Goal: Find specific page/section: Find specific page/section

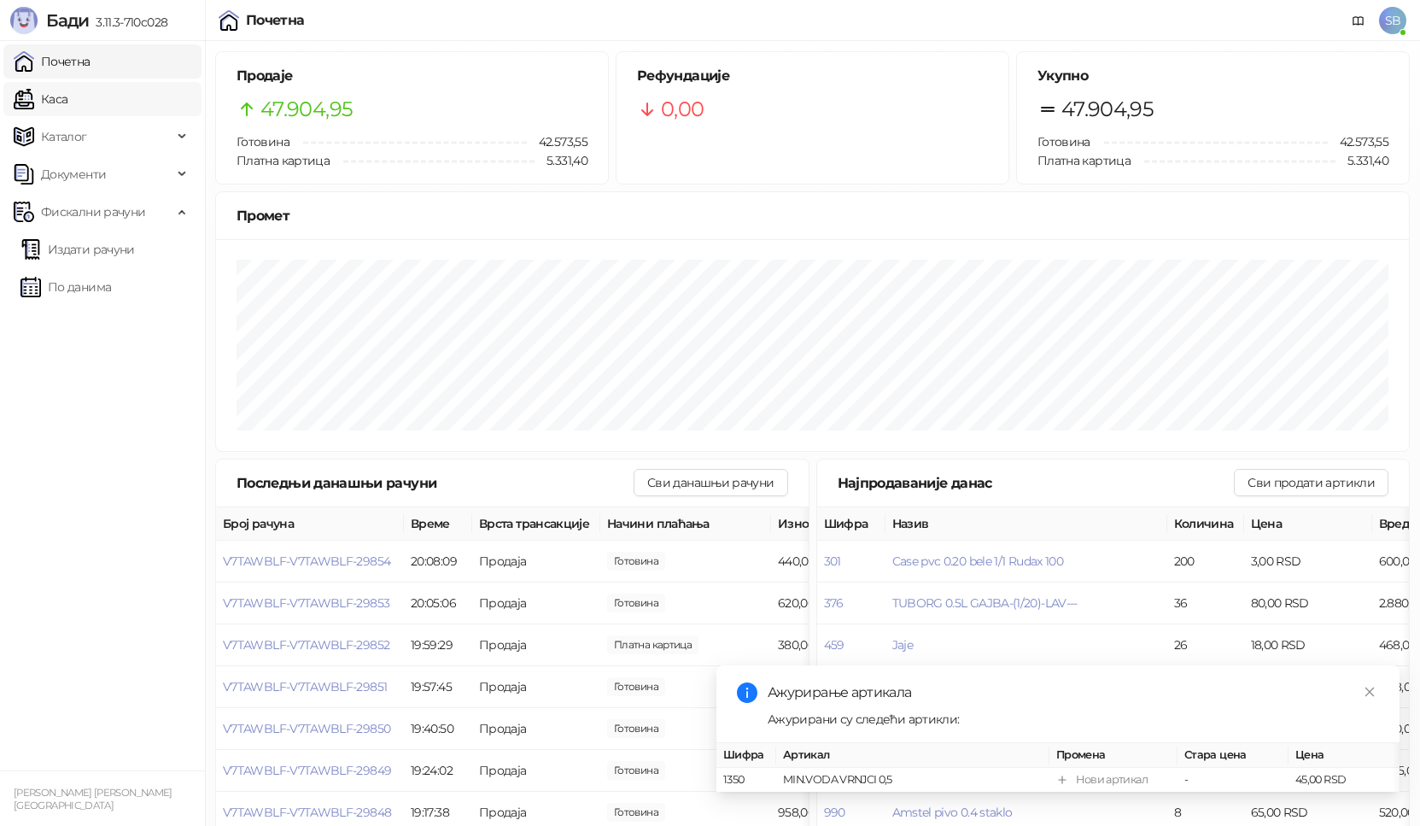
click at [48, 101] on link "Каса" at bounding box center [41, 99] width 54 height 34
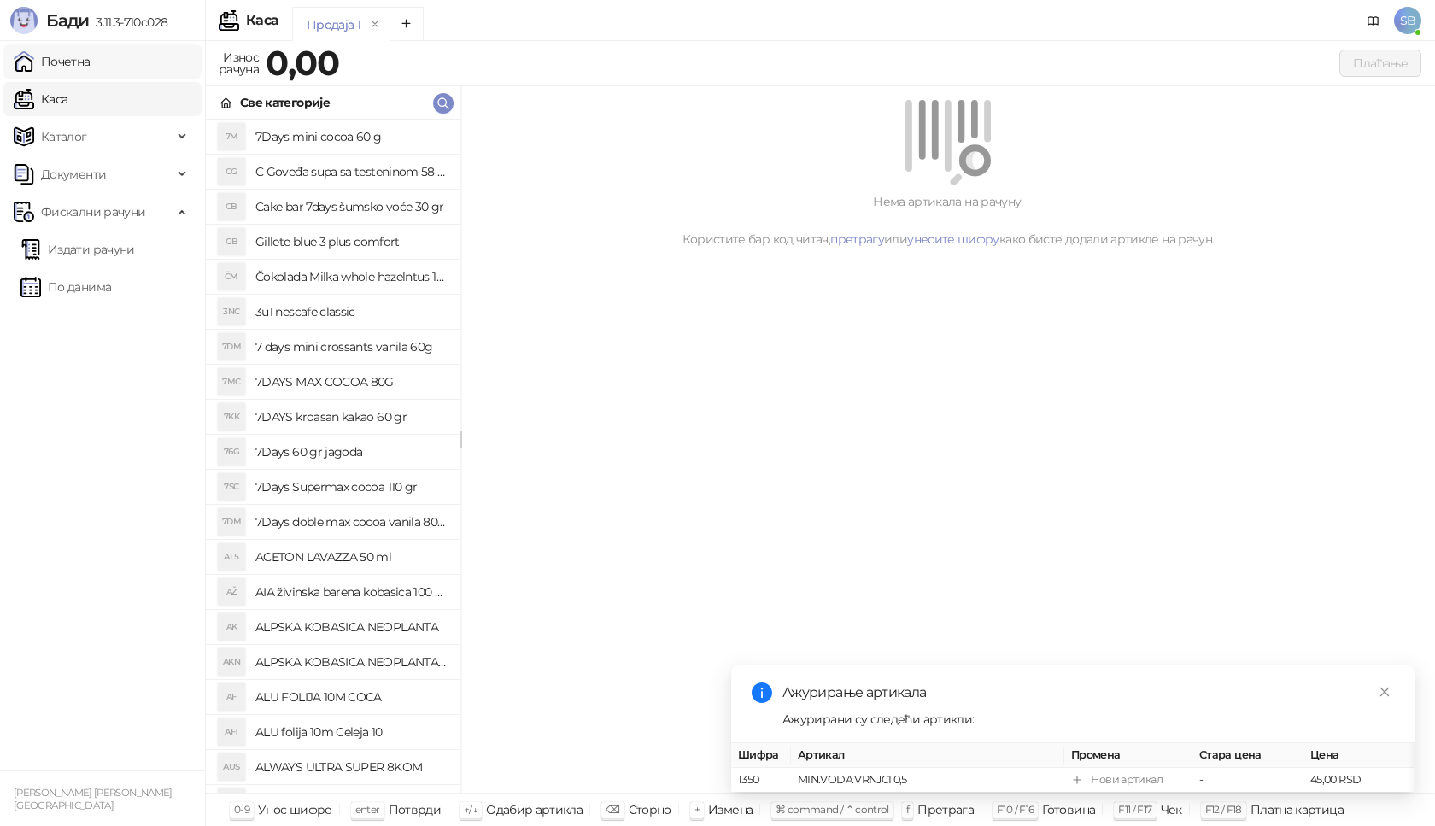
click at [83, 63] on link "Почетна" at bounding box center [52, 61] width 77 height 34
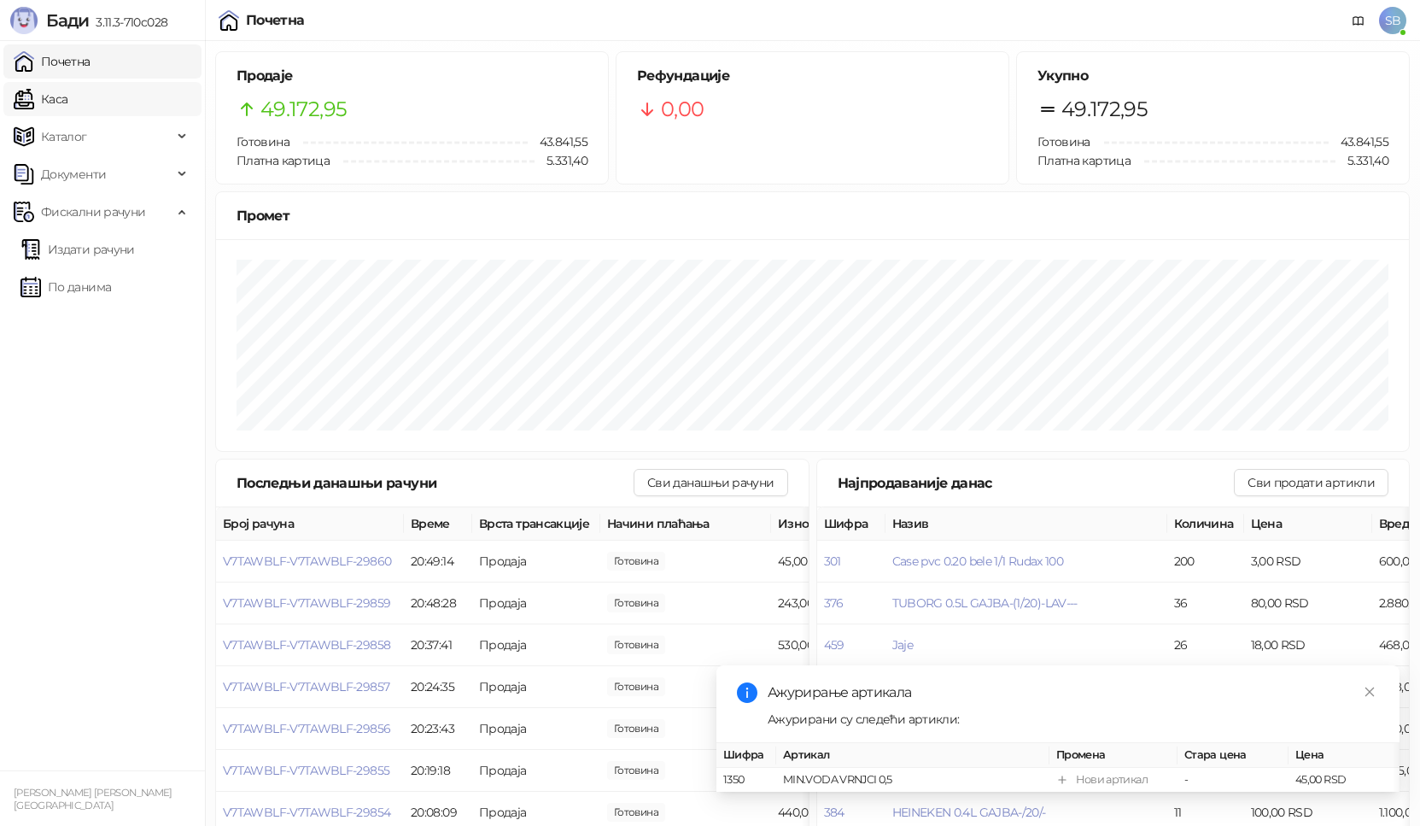
click at [49, 107] on link "Каса" at bounding box center [41, 99] width 54 height 34
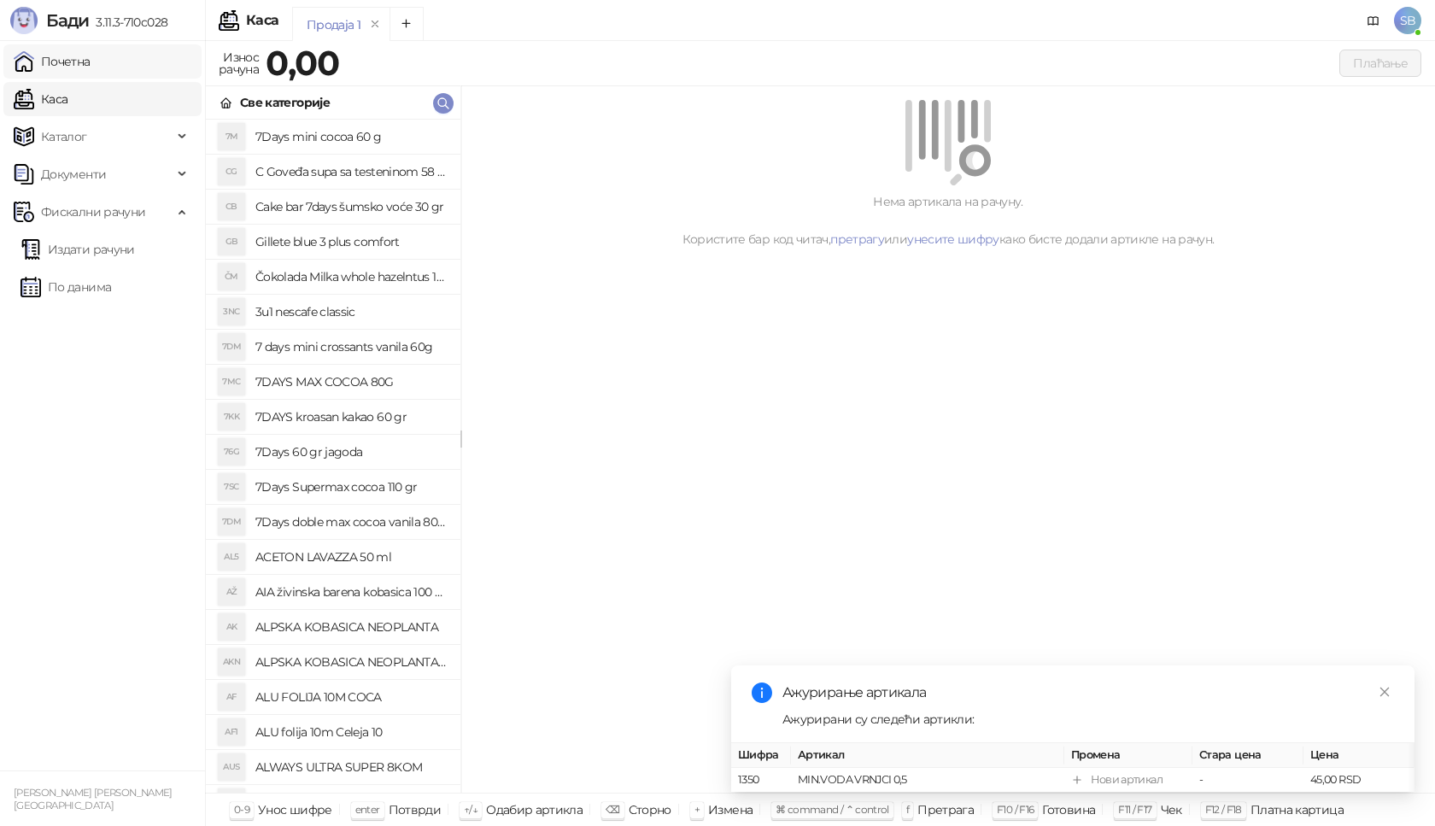
click at [68, 61] on link "Почетна" at bounding box center [52, 61] width 77 height 34
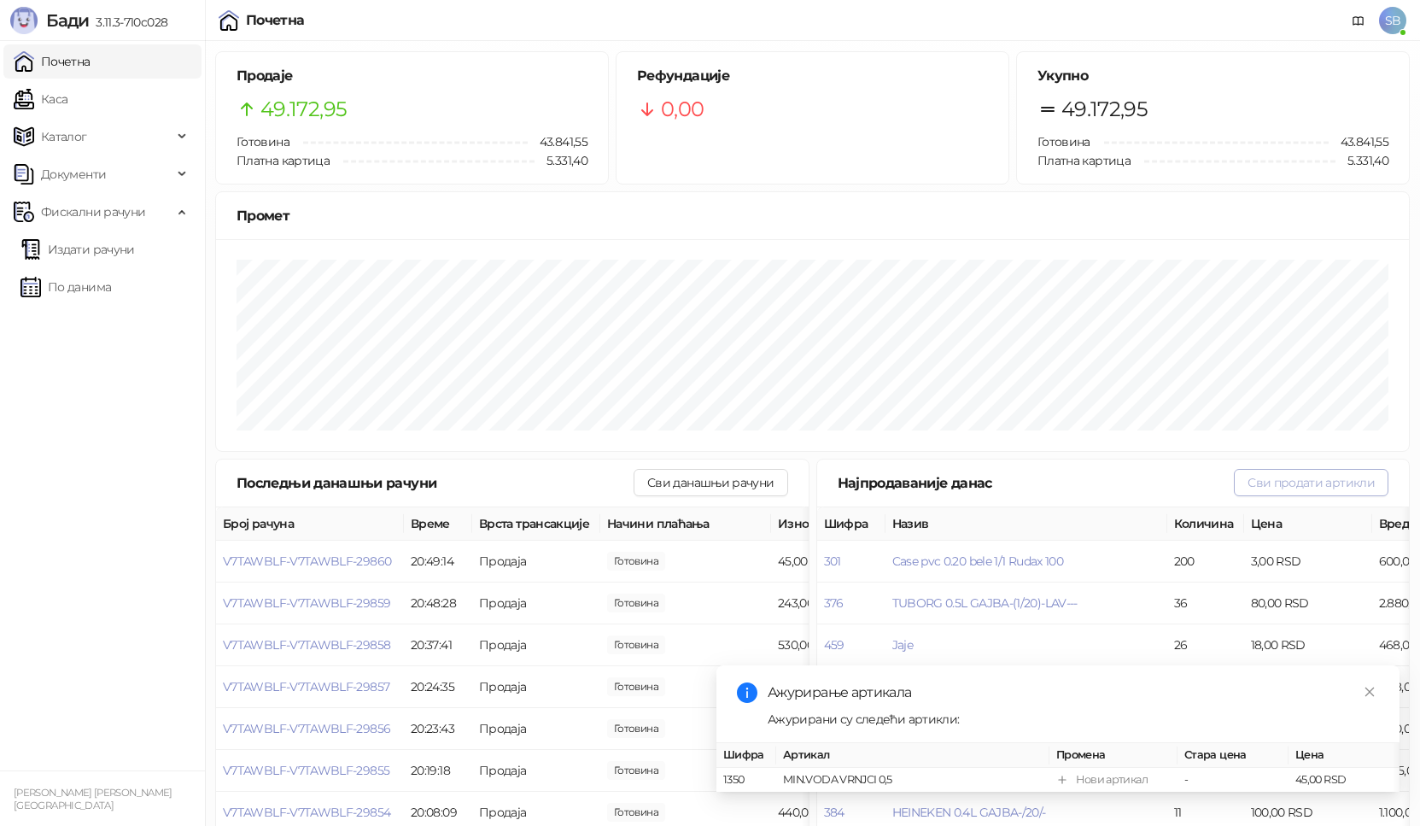
click at [1320, 486] on button "Сви продати артикли" at bounding box center [1311, 482] width 155 height 27
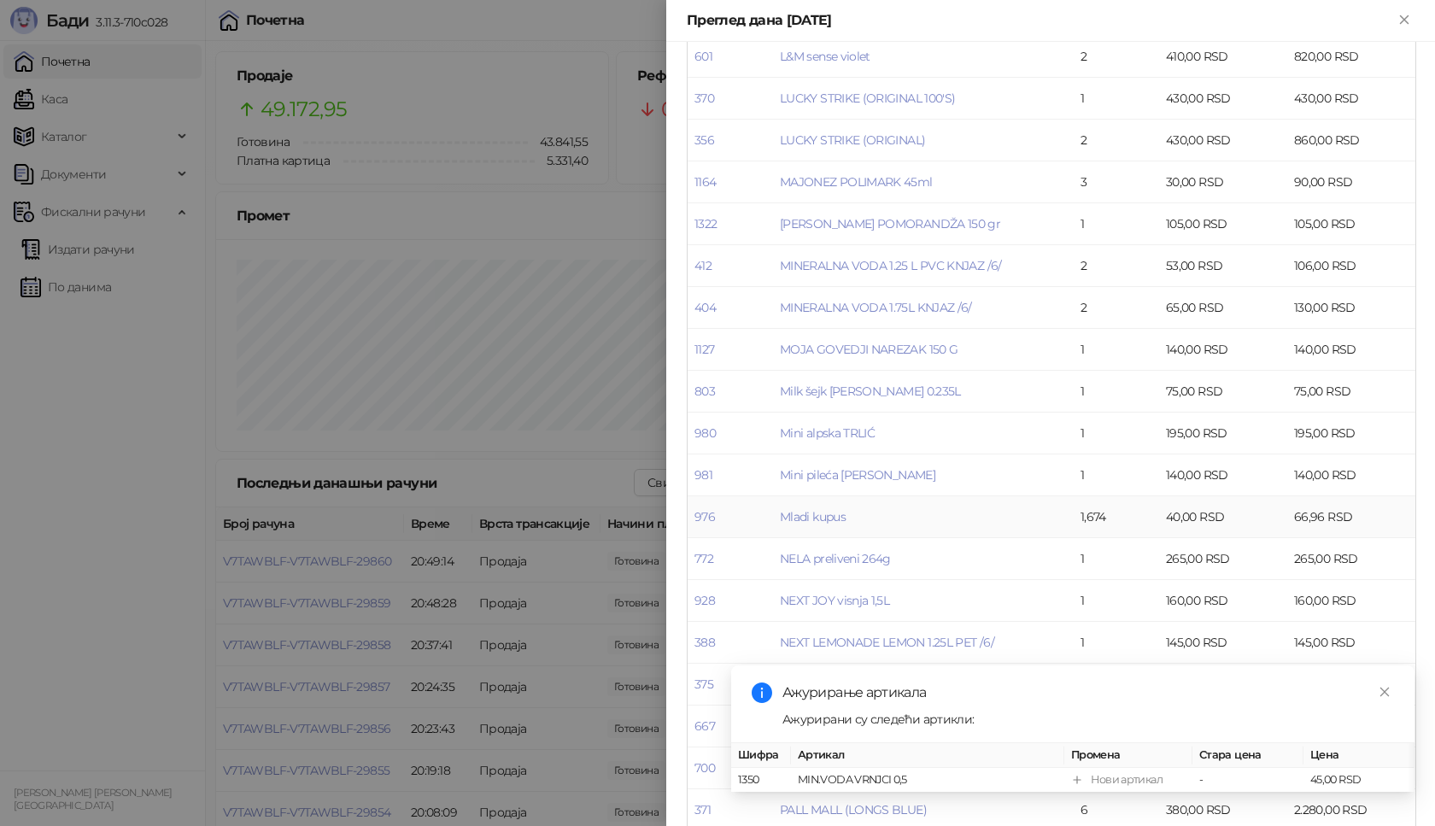
scroll to position [3502, 0]
click at [1402, 18] on icon "Close" at bounding box center [1404, 19] width 8 height 8
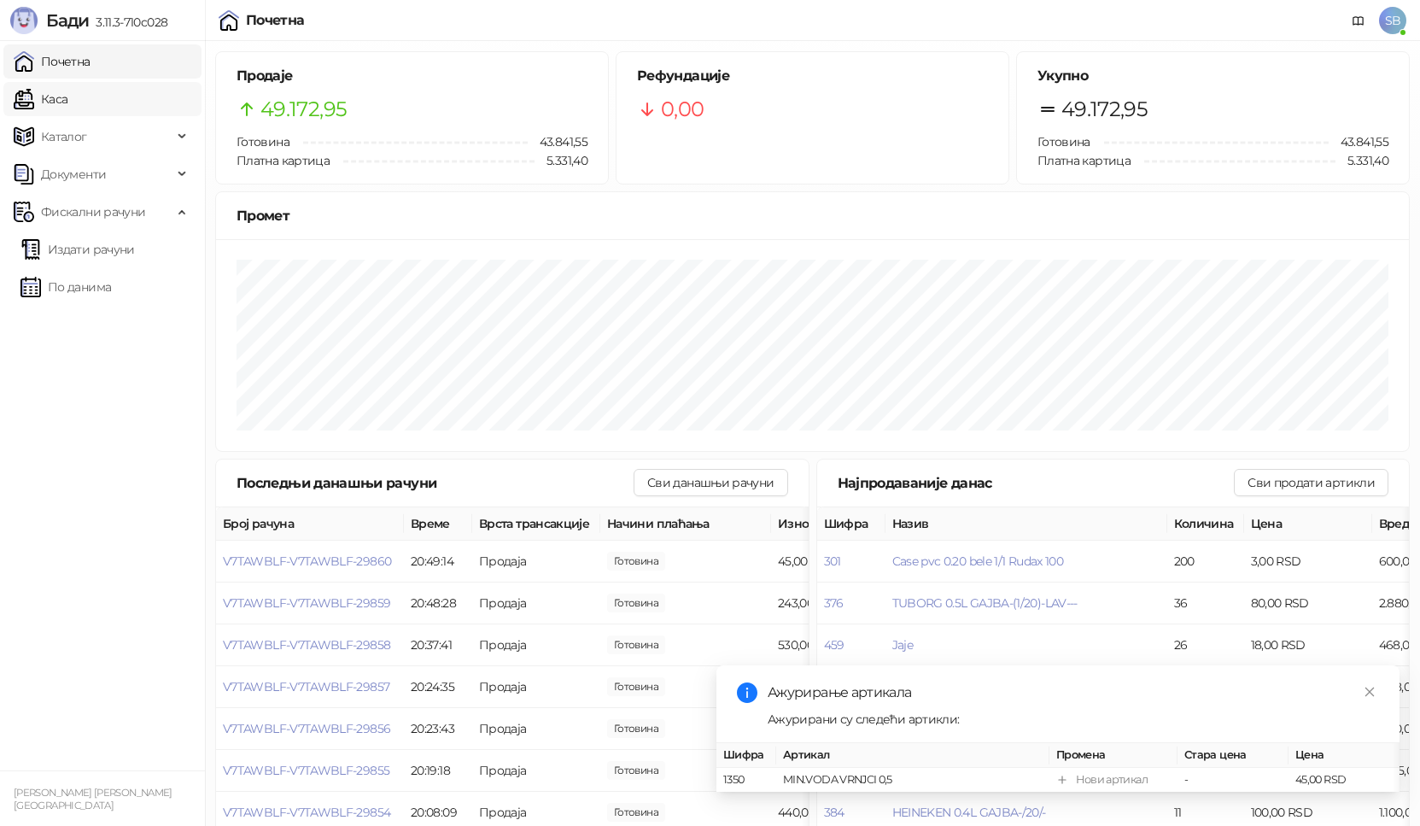
click at [67, 98] on link "Каса" at bounding box center [41, 99] width 54 height 34
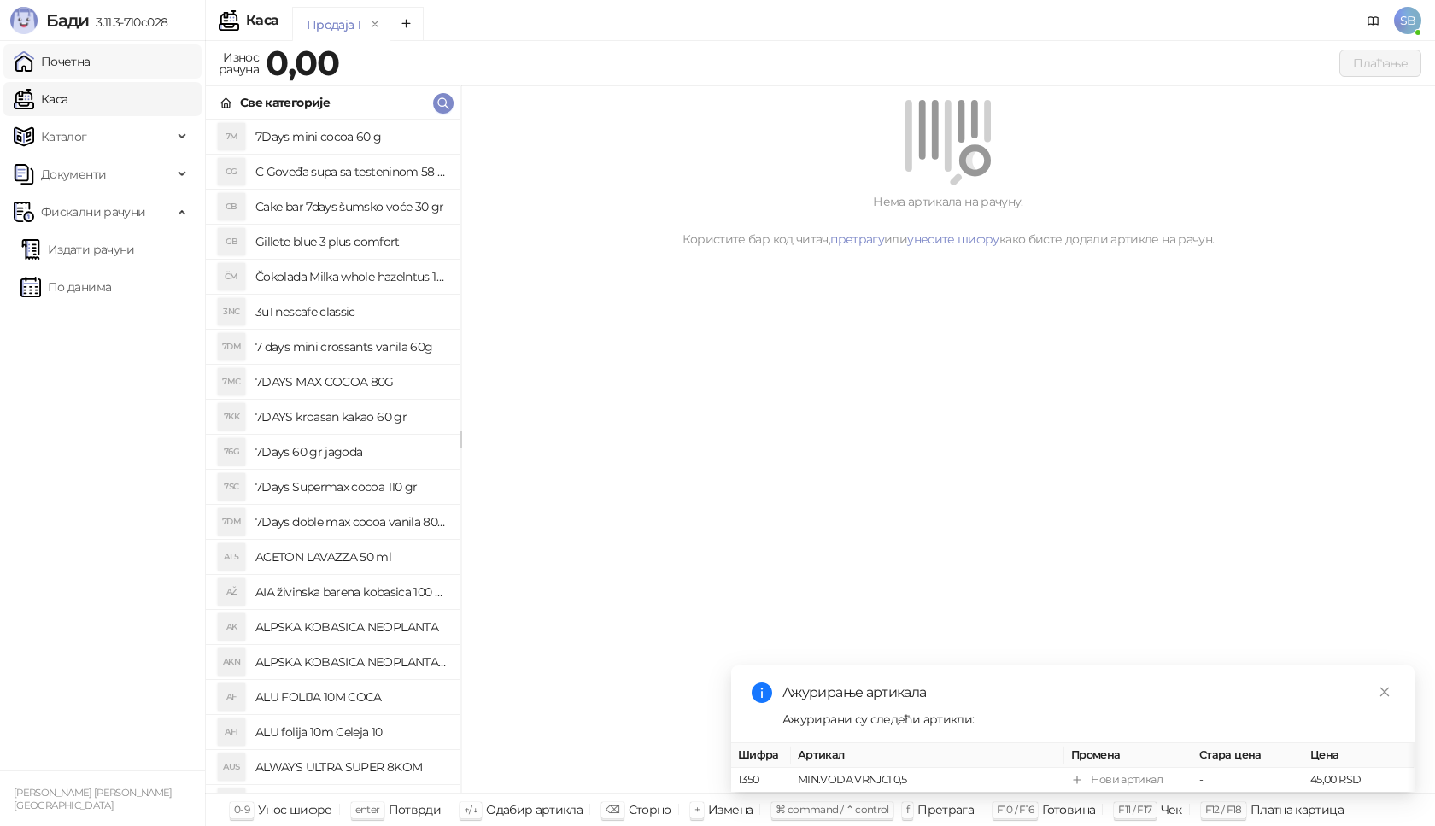
click at [68, 58] on link "Почетна" at bounding box center [52, 61] width 77 height 34
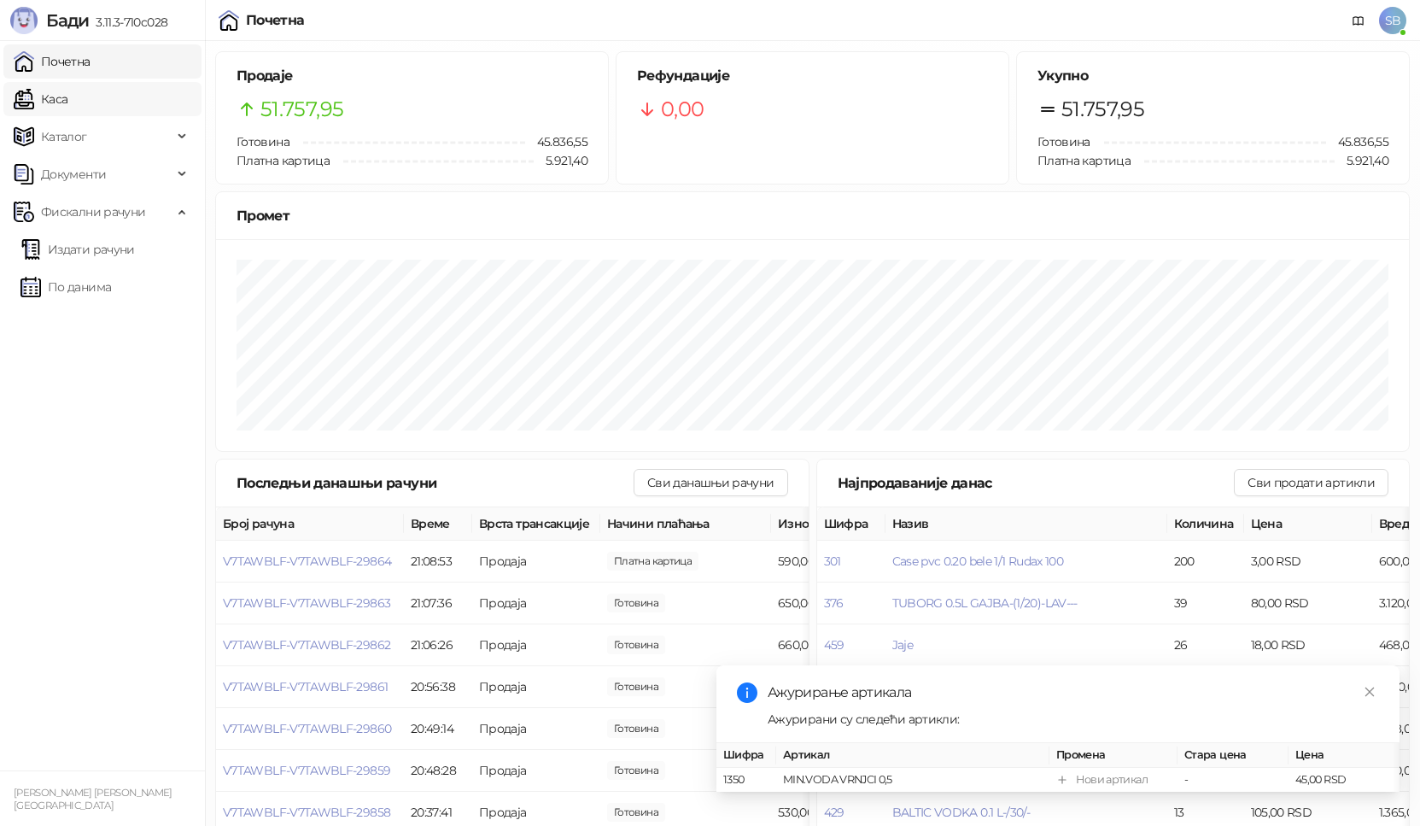
click at [60, 99] on link "Каса" at bounding box center [41, 99] width 54 height 34
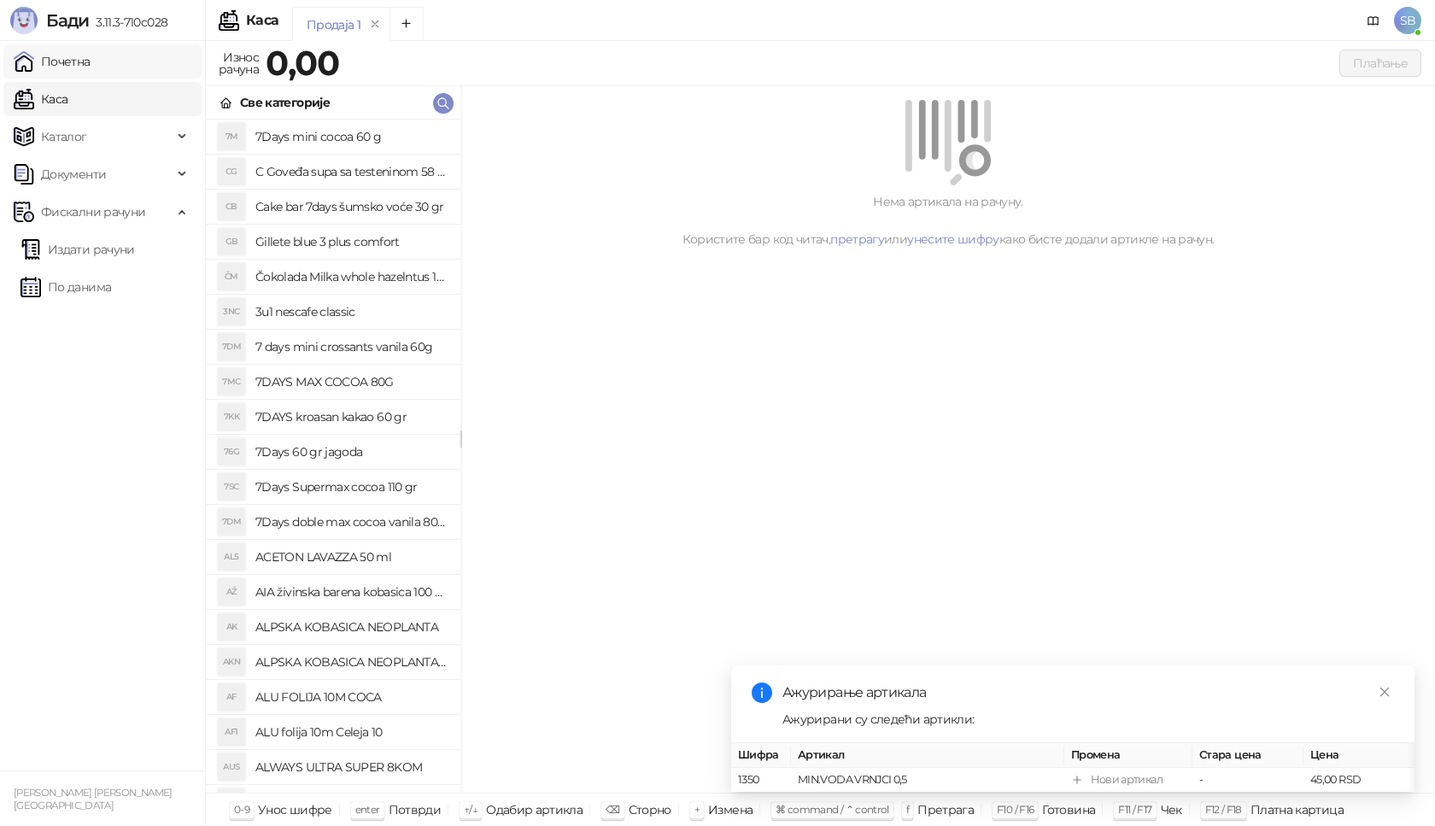
click at [75, 74] on link "Почетна" at bounding box center [52, 61] width 77 height 34
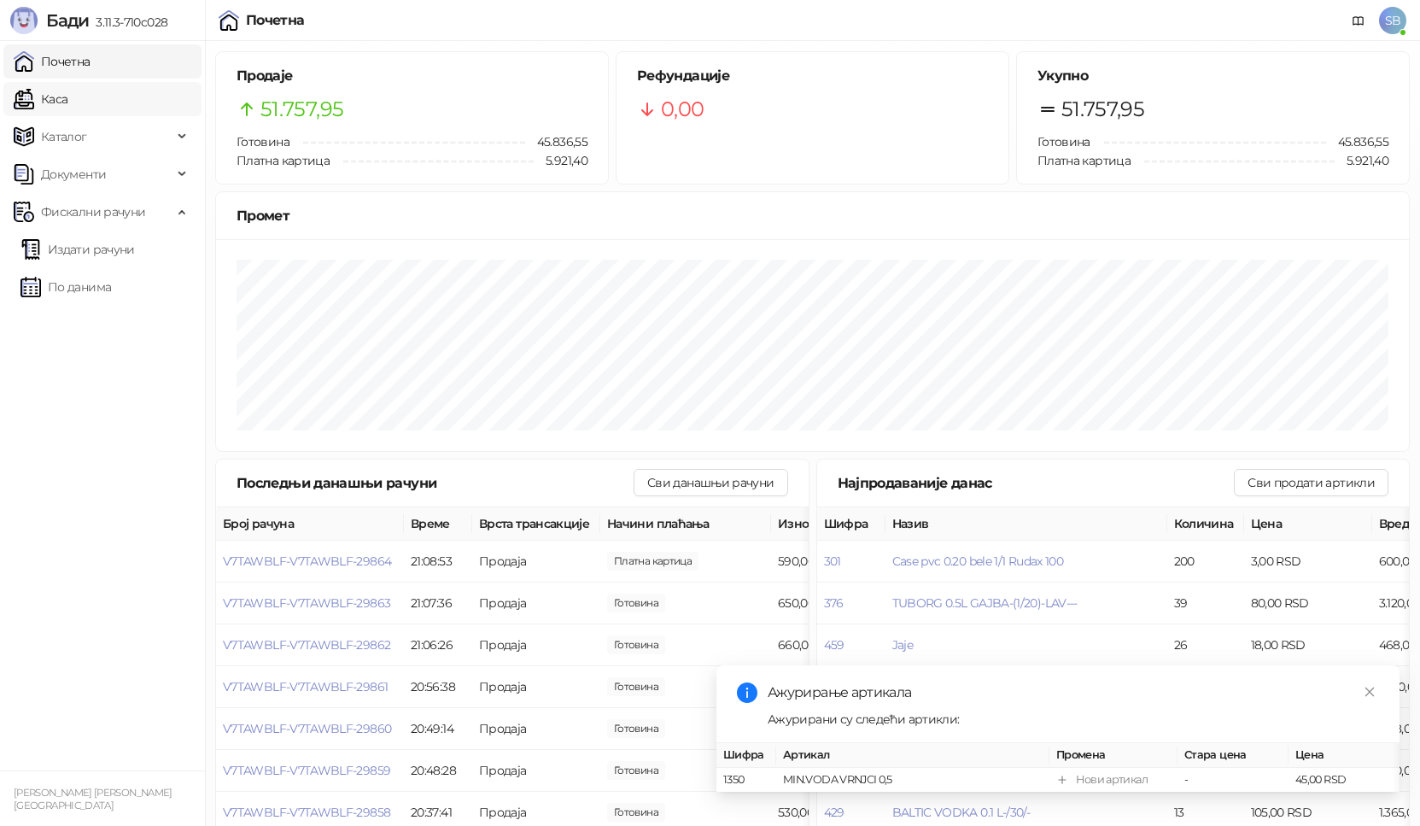
click at [67, 97] on link "Каса" at bounding box center [41, 99] width 54 height 34
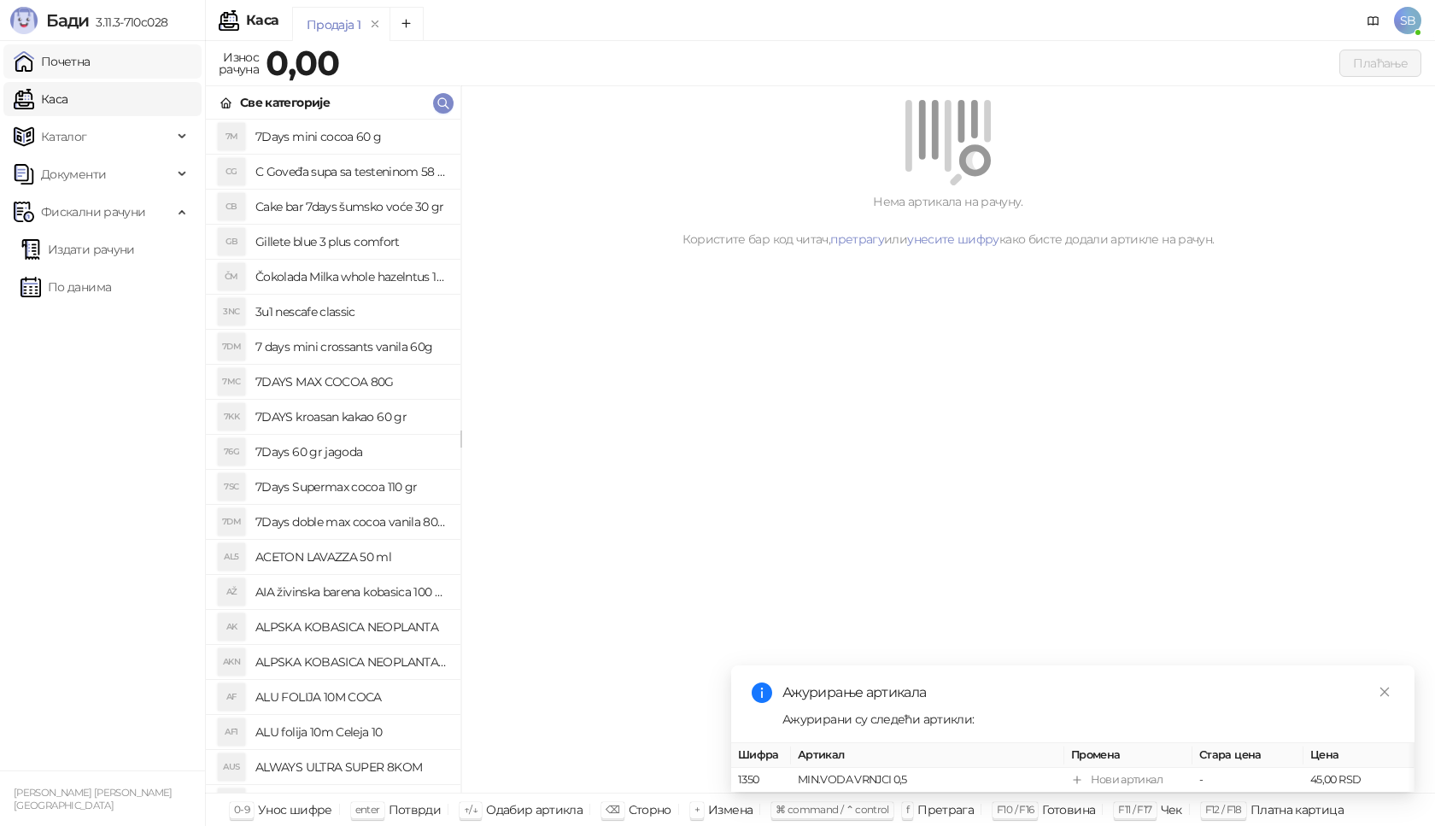
click at [81, 69] on link "Почетна" at bounding box center [52, 61] width 77 height 34
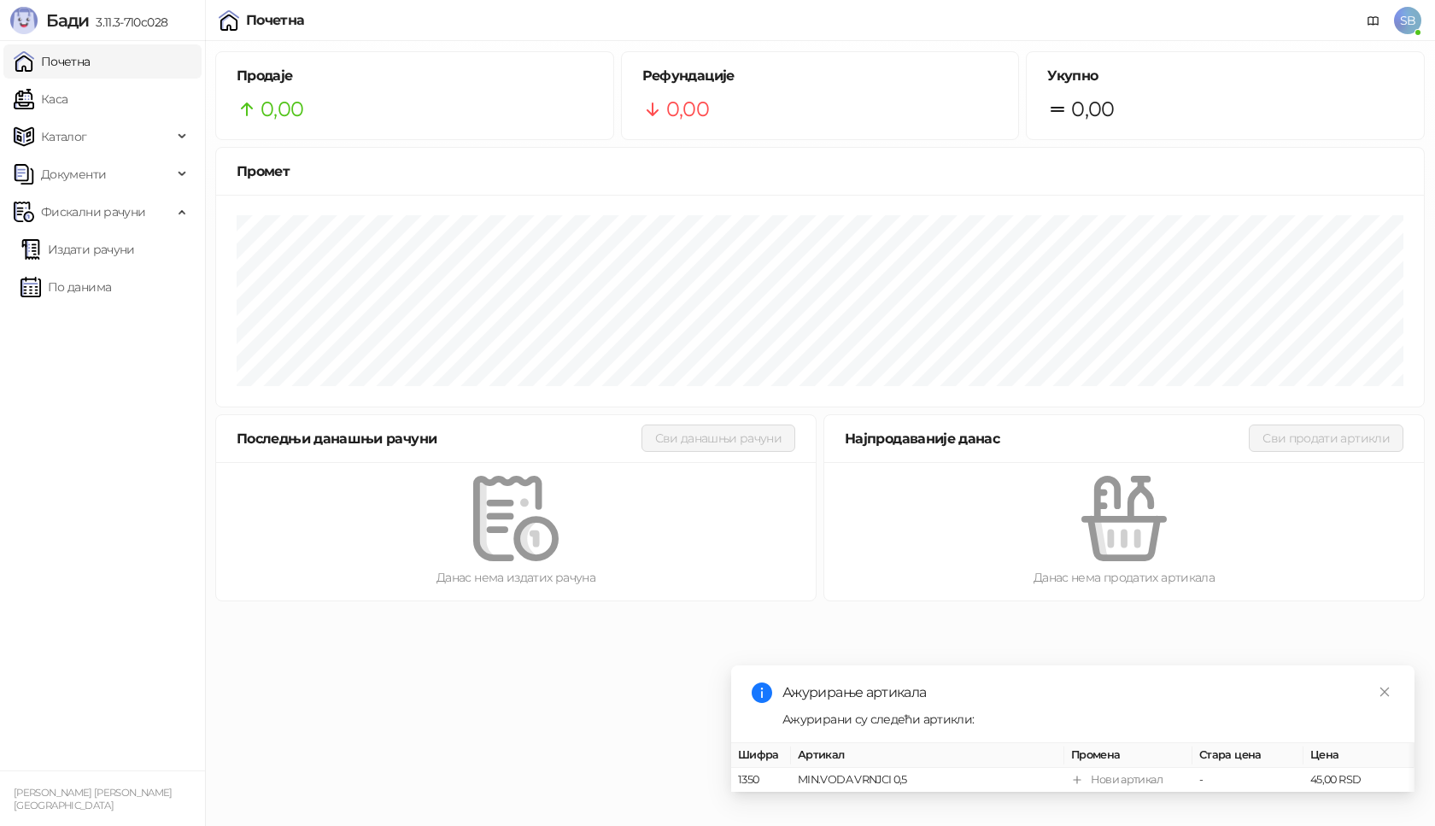
click at [81, 69] on link "Почетна" at bounding box center [52, 61] width 77 height 34
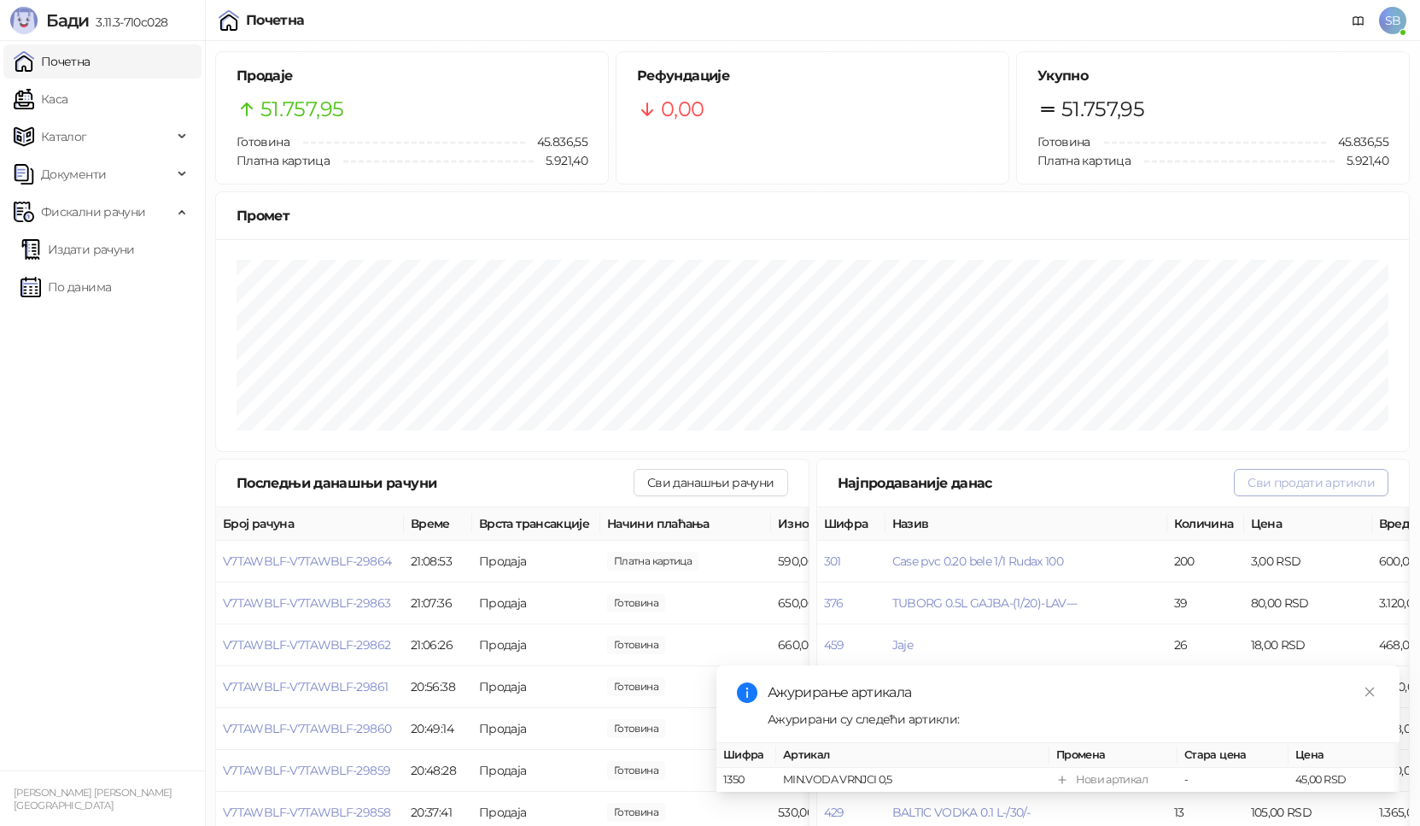
click at [1318, 488] on button "Сви продати артикли" at bounding box center [1311, 482] width 155 height 27
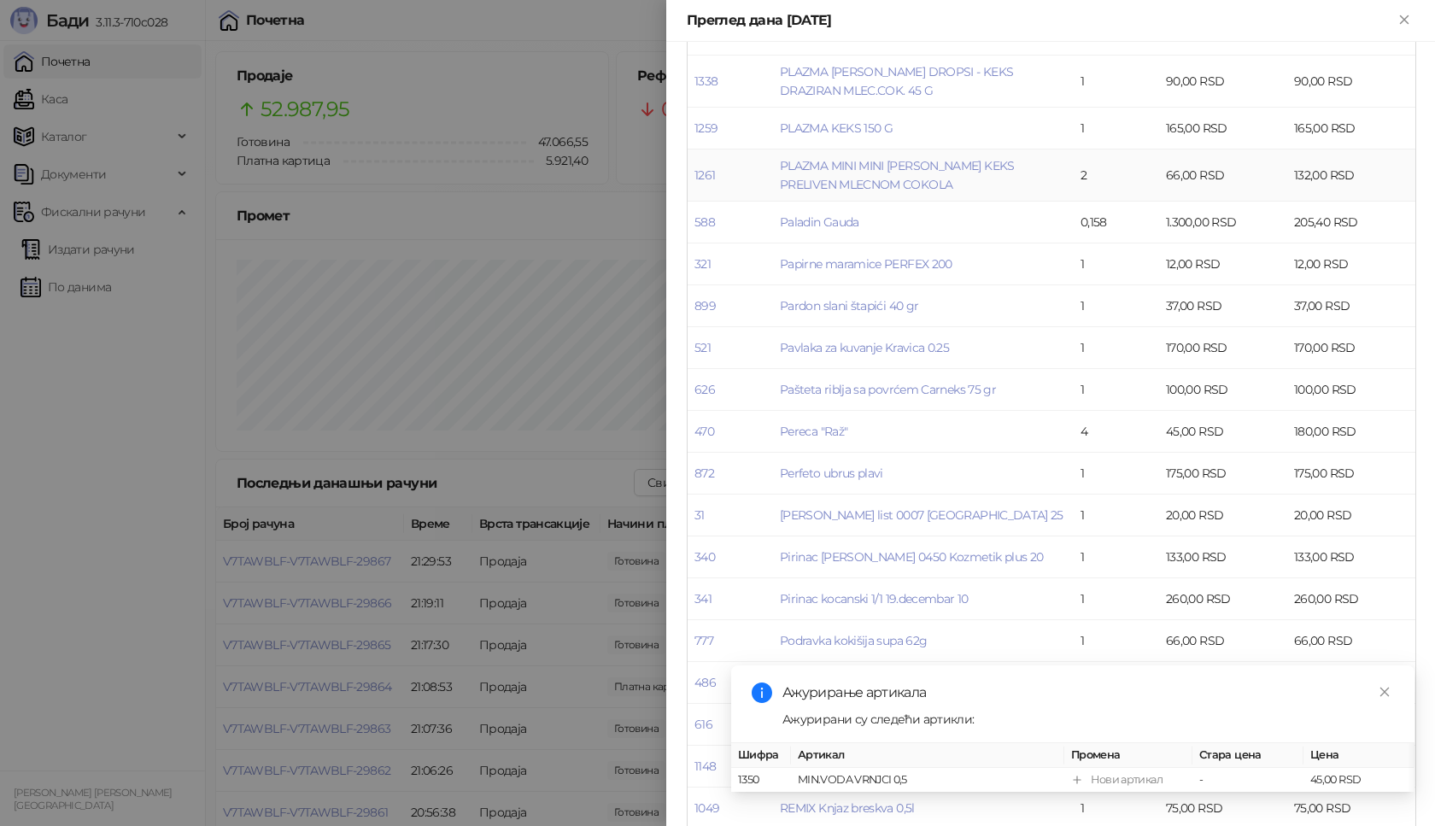
scroll to position [4301, 0]
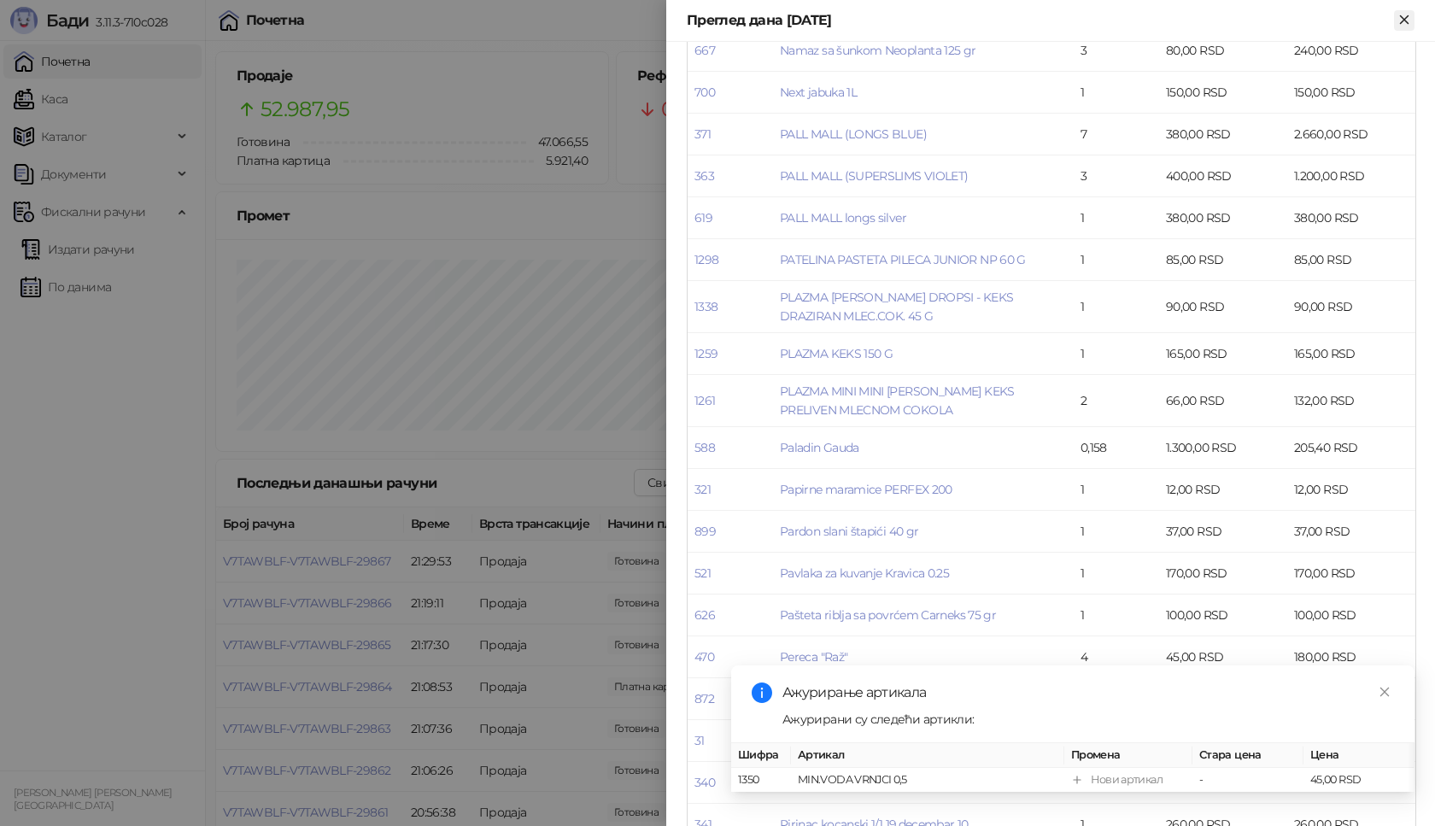
click at [1401, 19] on icon "Close" at bounding box center [1403, 19] width 15 height 15
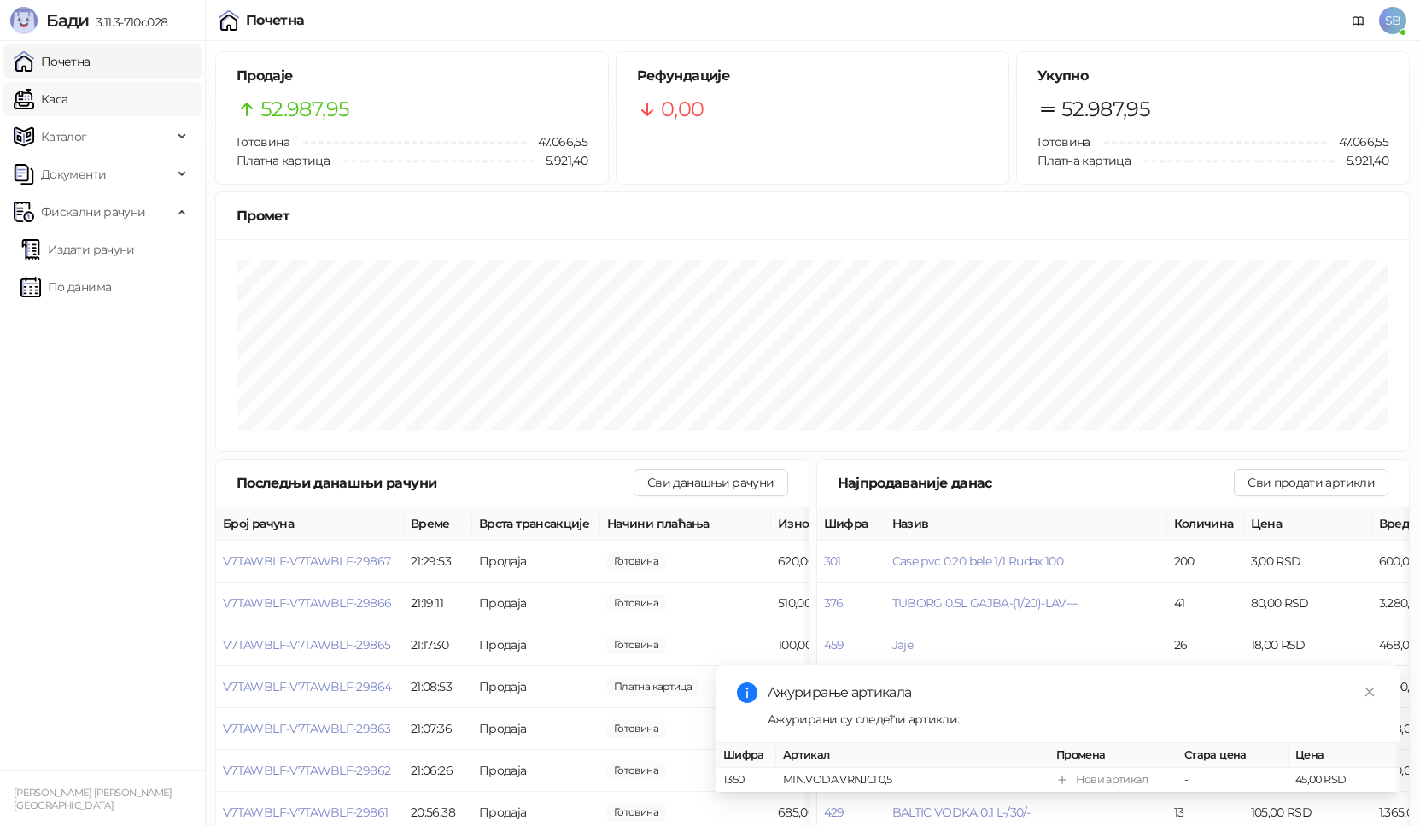
click at [67, 106] on link "Каса" at bounding box center [41, 99] width 54 height 34
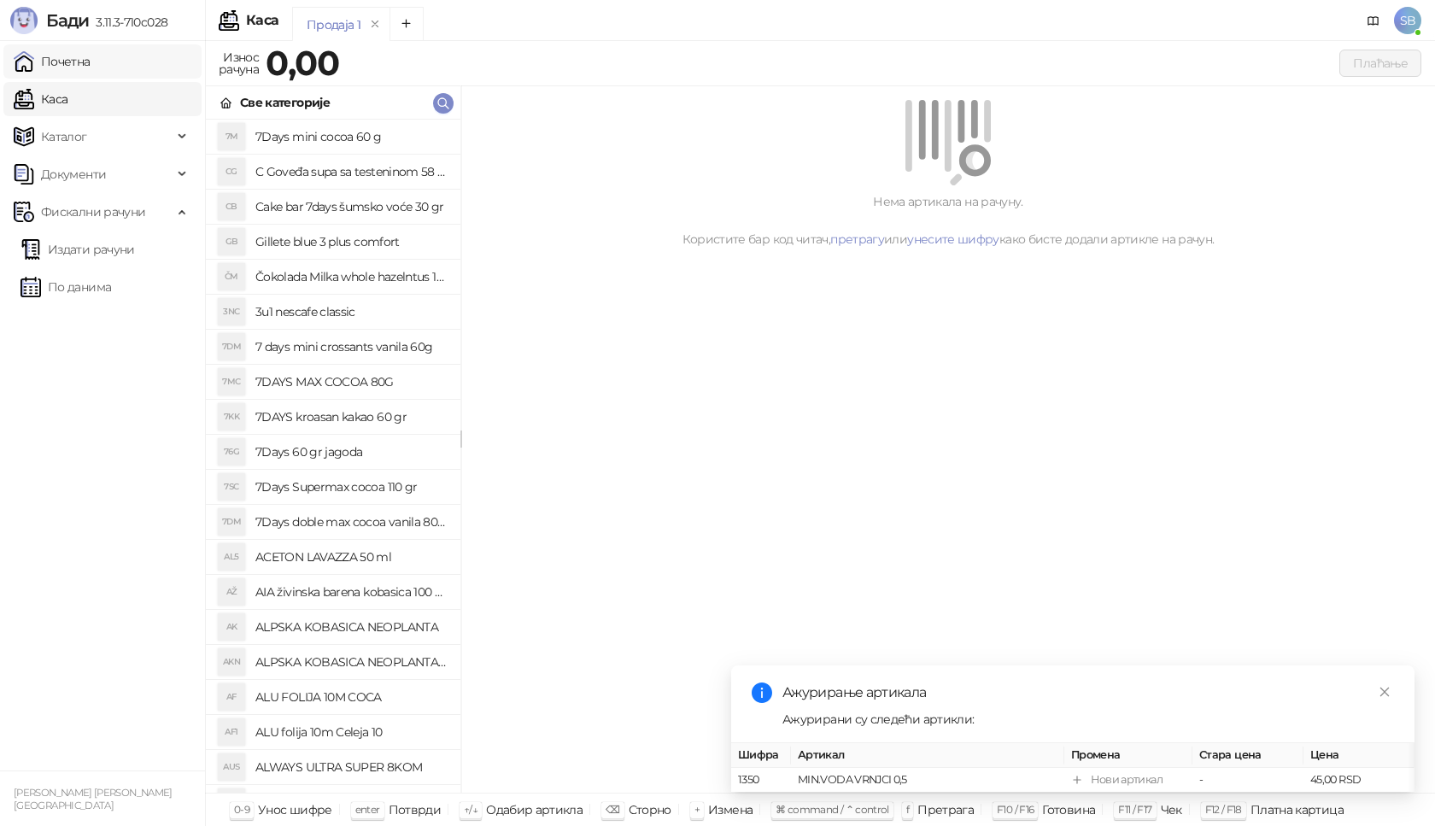
click at [71, 69] on link "Почетна" at bounding box center [52, 61] width 77 height 34
click at [71, 68] on link "Почетна" at bounding box center [52, 61] width 77 height 34
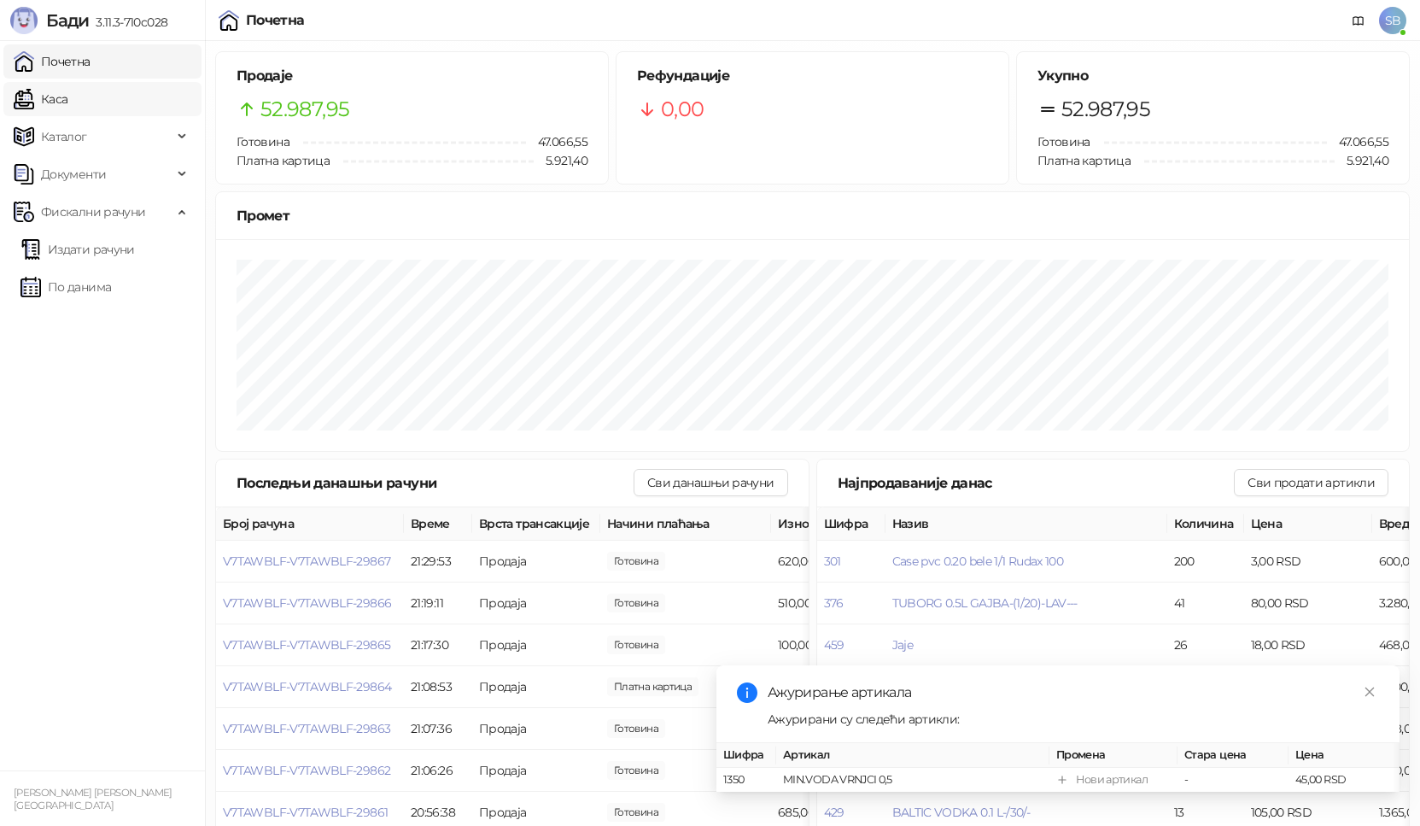
click at [54, 98] on link "Каса" at bounding box center [41, 99] width 54 height 34
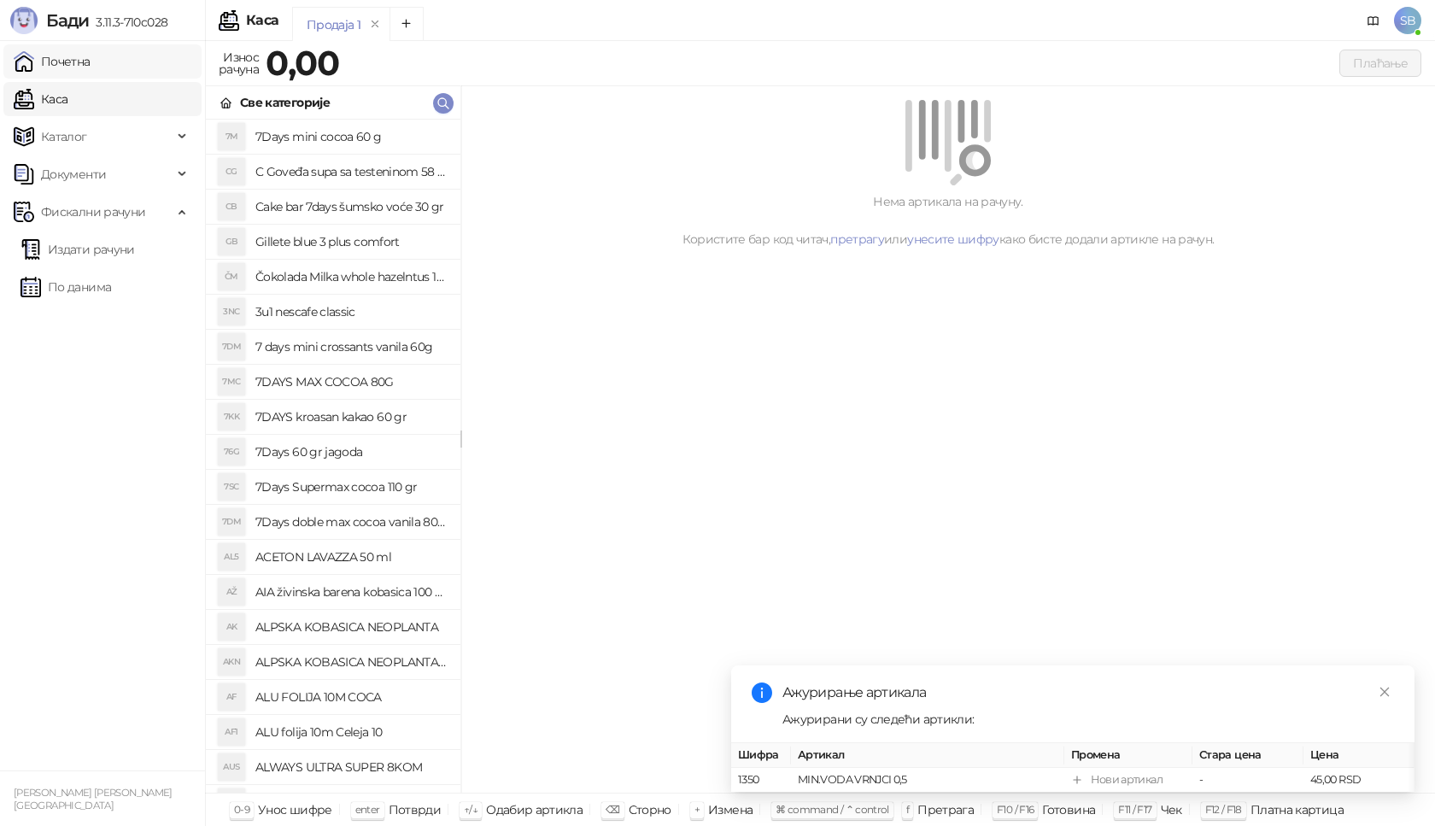
click at [72, 60] on link "Почетна" at bounding box center [52, 61] width 77 height 34
